Goal: Task Accomplishment & Management: Use online tool/utility

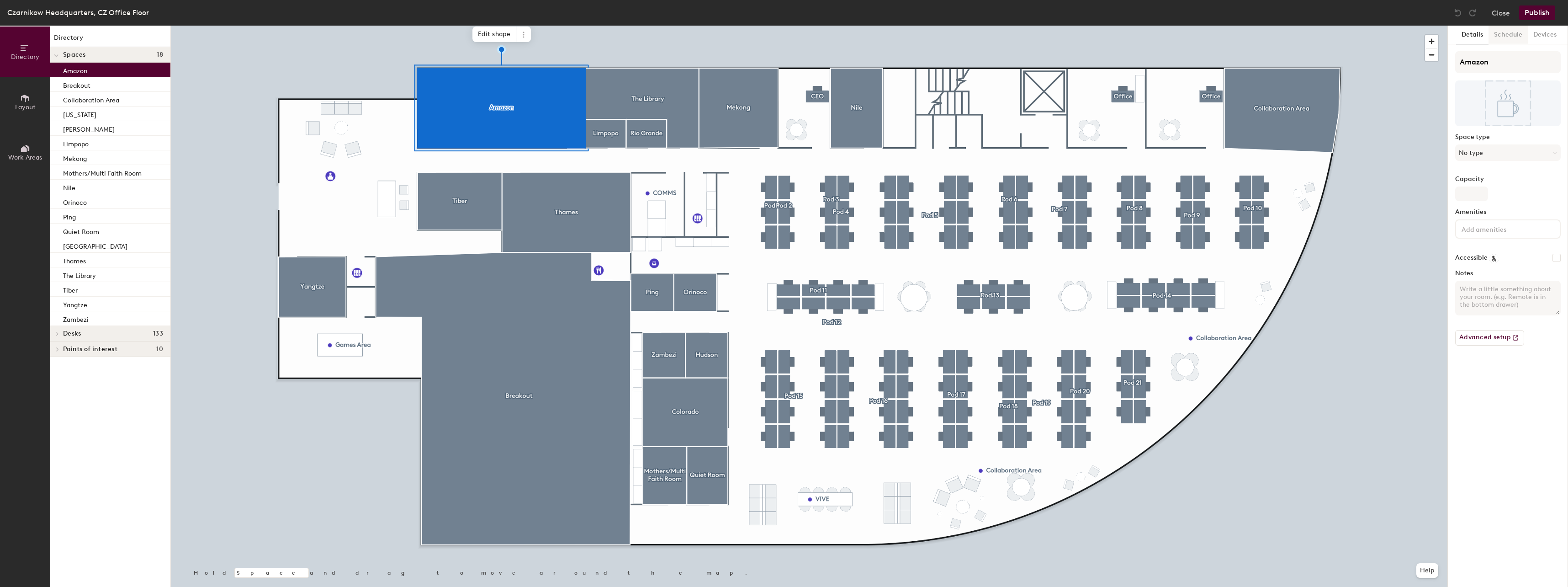
click at [1508, 38] on button "Schedule" at bounding box center [1508, 35] width 40 height 19
click at [1500, 74] on button "On-demand" at bounding box center [1508, 70] width 105 height 16
click at [1475, 104] on div "Scheduled" at bounding box center [1508, 107] width 105 height 14
click at [1500, 84] on button "Select account" at bounding box center [1508, 90] width 105 height 16
click at [1506, 124] on div "Microsoft 365" at bounding box center [1508, 127] width 105 height 14
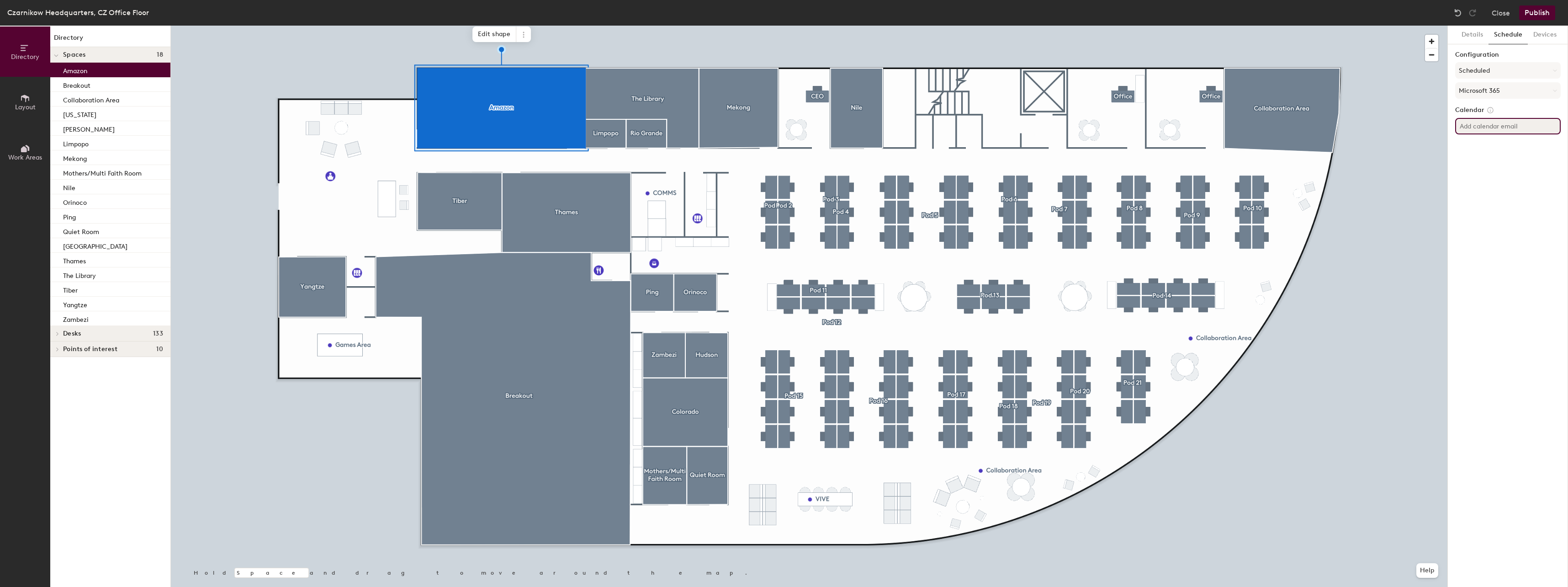
click at [1514, 133] on input at bounding box center [1508, 126] width 105 height 16
click at [1516, 130] on input at bounding box center [1508, 126] width 105 height 16
click at [1491, 128] on input at bounding box center [1508, 126] width 105 height 16
click at [1513, 129] on input at bounding box center [1508, 126] width 105 height 16
paste input "[EMAIL_ADDRESS][DOMAIN_NAME]"
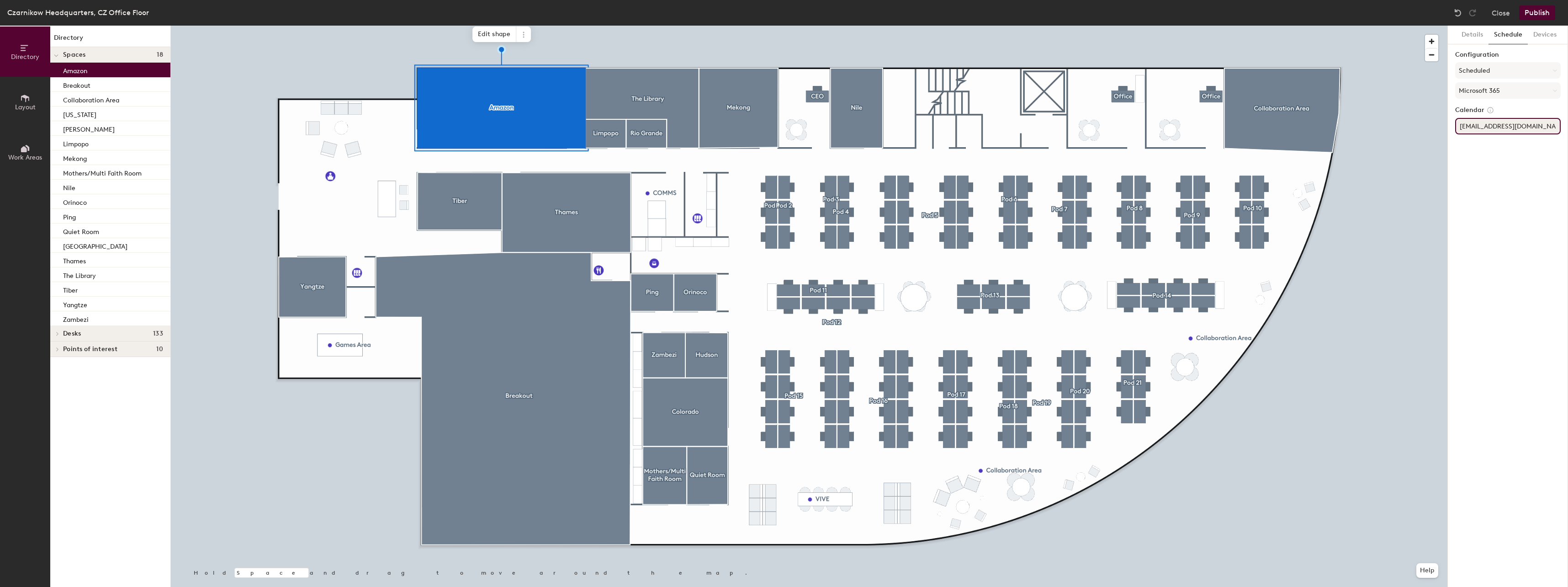
type input "[EMAIL_ADDRESS][DOMAIN_NAME]"
click at [1514, 373] on div "Details Schedule Devices Configuration Scheduled Microsoft 365 Calendar [EMAIL_…" at bounding box center [1508, 306] width 120 height 561
click at [1474, 334] on div "Details Schedule Devices Configuration Scheduled Microsoft 365 Calendar [EMAIL_…" at bounding box center [1508, 306] width 120 height 561
click at [1542, 12] on button "Publish" at bounding box center [1537, 13] width 36 height 15
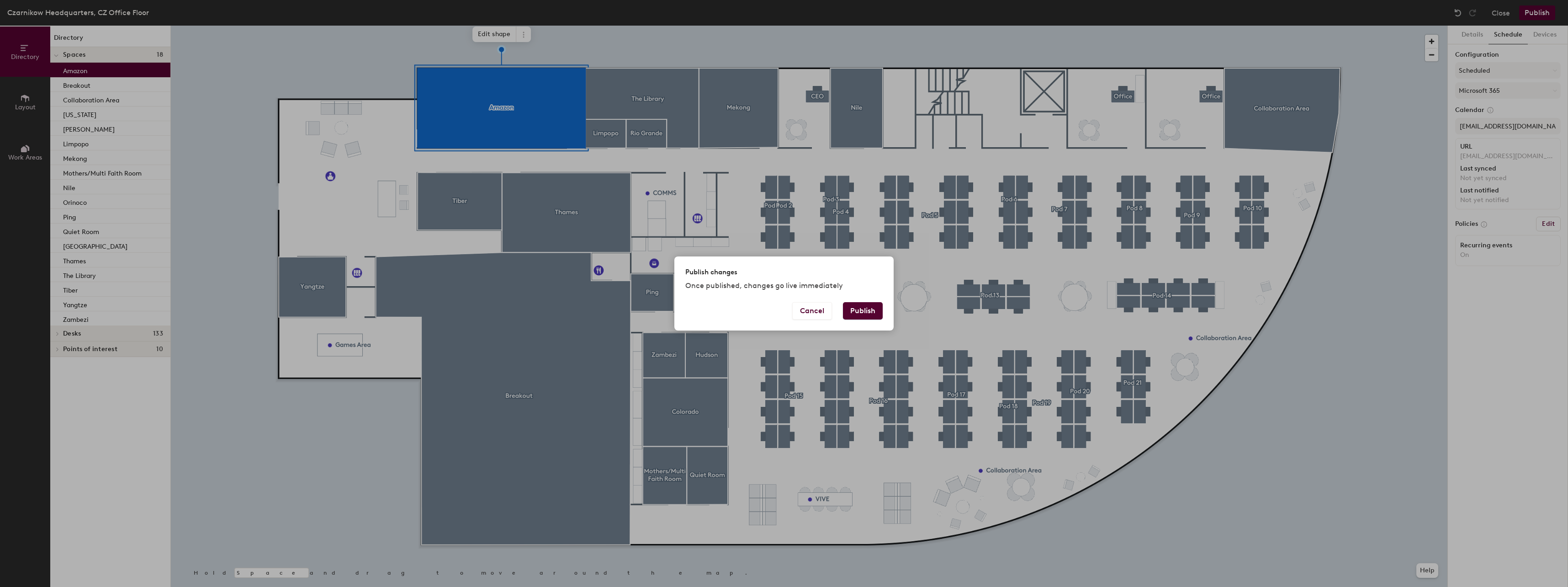
click at [877, 306] on button "Publish" at bounding box center [863, 311] width 40 height 18
